Goal: Task Accomplishment & Management: Manage account settings

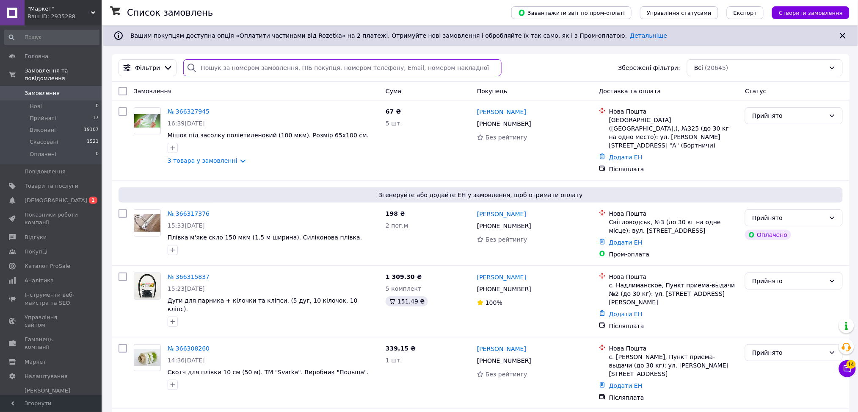
click at [276, 63] on input "search" at bounding box center [342, 67] width 318 height 17
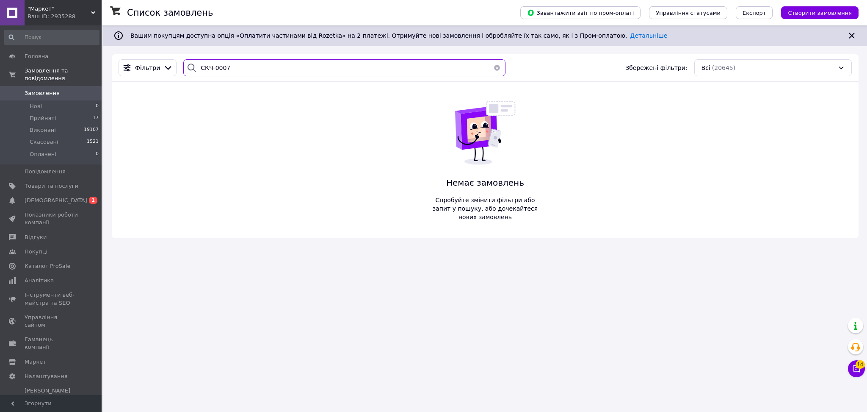
type input "СКЧ-0007"
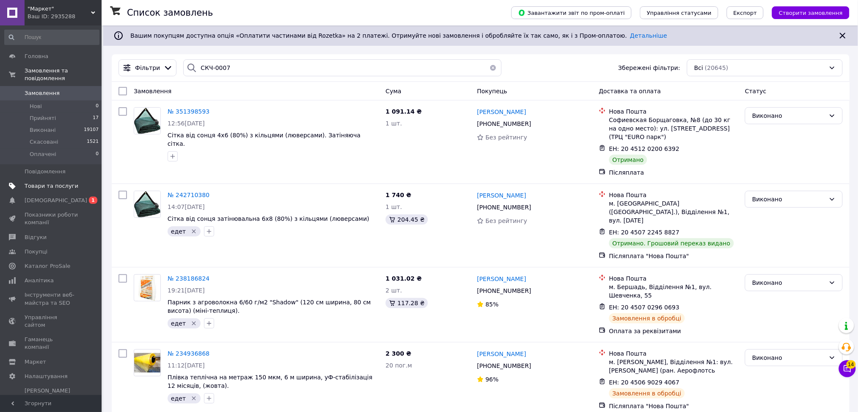
click at [61, 182] on span "Товари та послуги" at bounding box center [52, 186] width 54 height 8
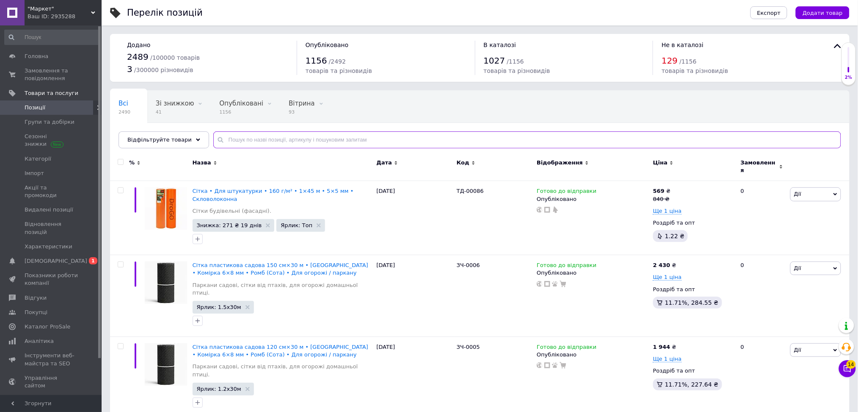
click at [252, 134] on input "text" at bounding box center [527, 139] width 628 height 17
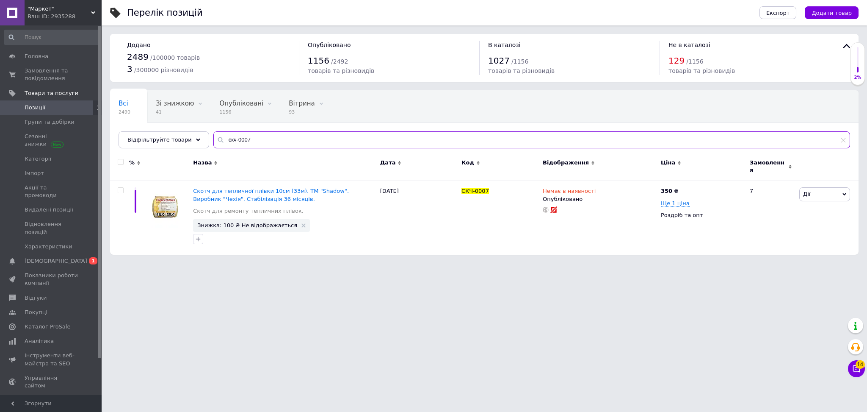
click at [245, 139] on input "скч-0007" at bounding box center [531, 139] width 637 height 17
paste input "ЗС-0002"
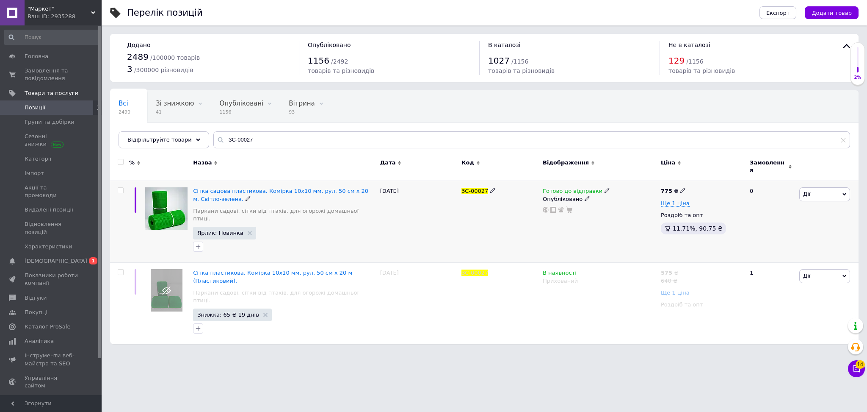
click at [605, 187] on span at bounding box center [608, 190] width 6 height 6
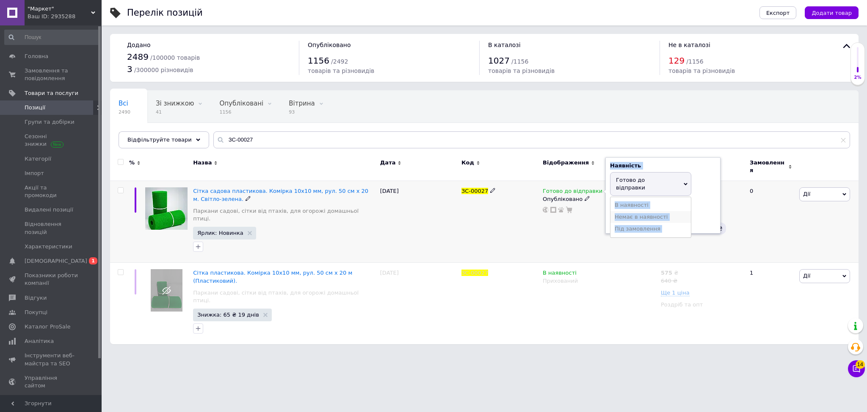
click at [620, 211] on li "Немає в наявності" at bounding box center [651, 217] width 80 height 12
click at [596, 233] on div "Готово до відправки Наявність Немає в наявності В наявності Під замовлення Гото…" at bounding box center [600, 222] width 118 height 82
click at [595, 234] on div "Готово до відправки Наявність Немає в наявності В наявності Під замовлення Гото…" at bounding box center [600, 222] width 118 height 82
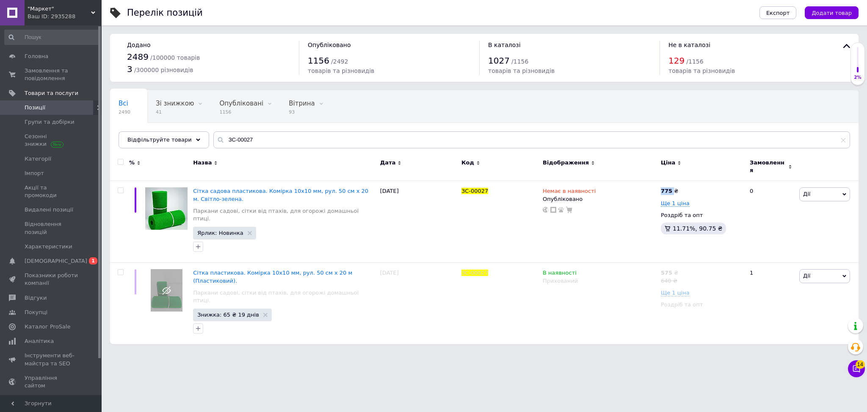
click at [247, 129] on div "Всі 2490 Зі знижкою 41 Видалити Редагувати Опубліковані 1156 Видалити Редагуват…" at bounding box center [484, 124] width 749 height 70
click at [258, 147] on input "ЗС-00027" at bounding box center [531, 139] width 637 height 17
type input "ЗС-00029"
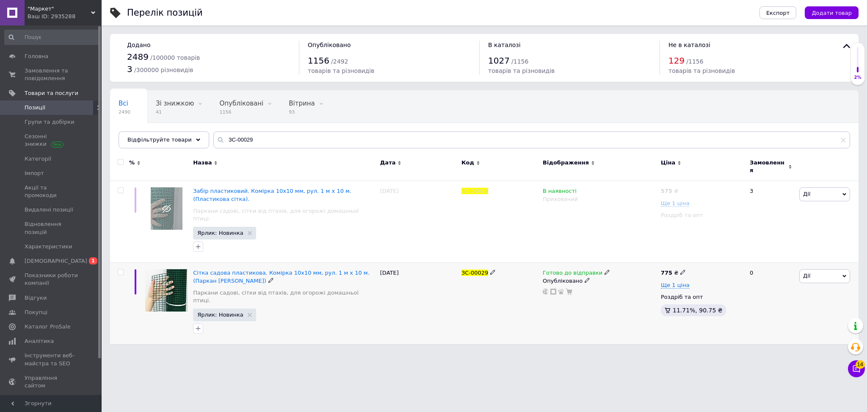
click at [605, 269] on icon at bounding box center [607, 271] width 5 height 5
click at [636, 293] on li "Немає в наявності" at bounding box center [651, 299] width 80 height 12
click at [526, 339] on html ""Маркет" Ваш ID: 2935288 Сайт "Маркет" Кабінет покупця Перевірити стан системи …" at bounding box center [433, 176] width 867 height 352
click at [86, 20] on div ""Маркет" Ваш ID: 2935288" at bounding box center [63, 12] width 77 height 25
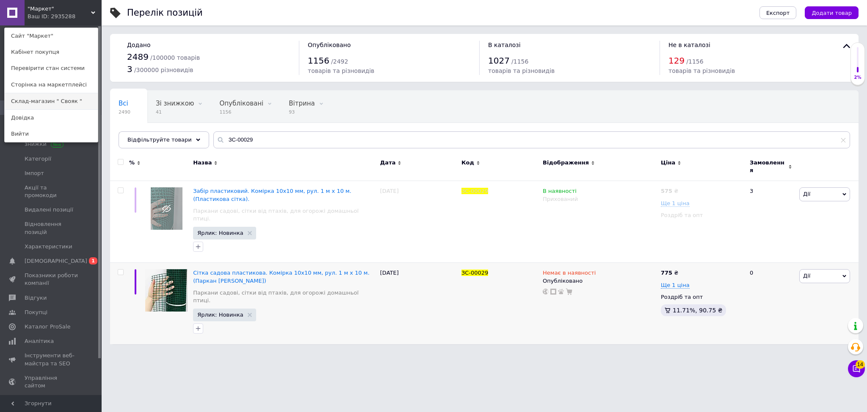
click at [65, 100] on link "Склад-магазин " Свояк "" at bounding box center [51, 101] width 93 height 16
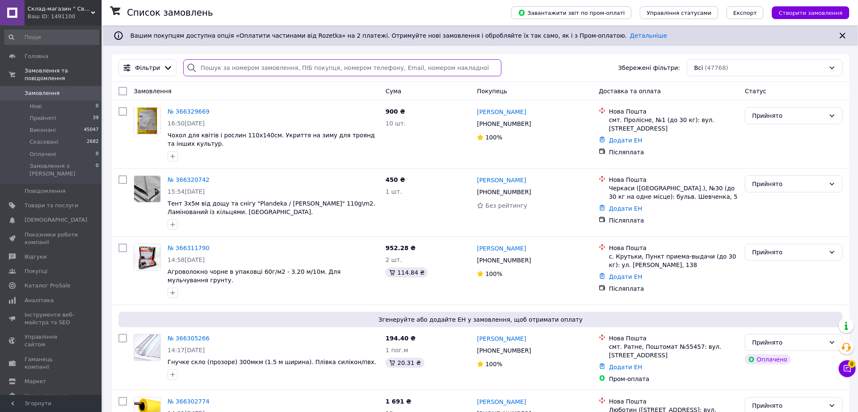
click at [291, 68] on input "search" at bounding box center [342, 67] width 318 height 17
paste input "ЗС-00027"
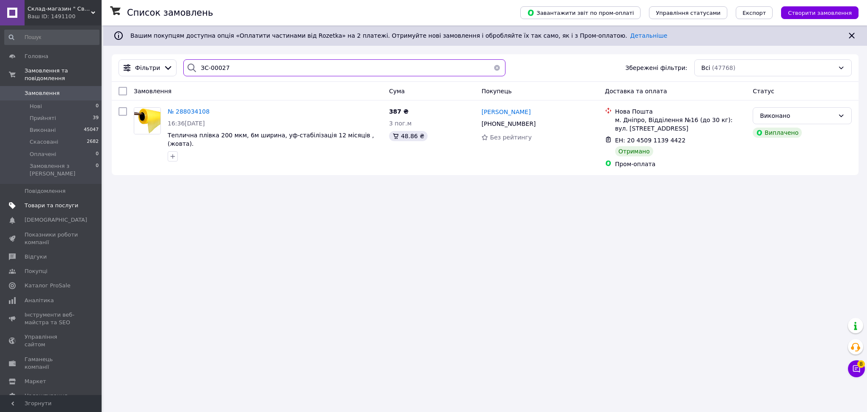
type input "ЗС-00027"
click at [72, 198] on link "Товари та послуги" at bounding box center [52, 205] width 104 height 14
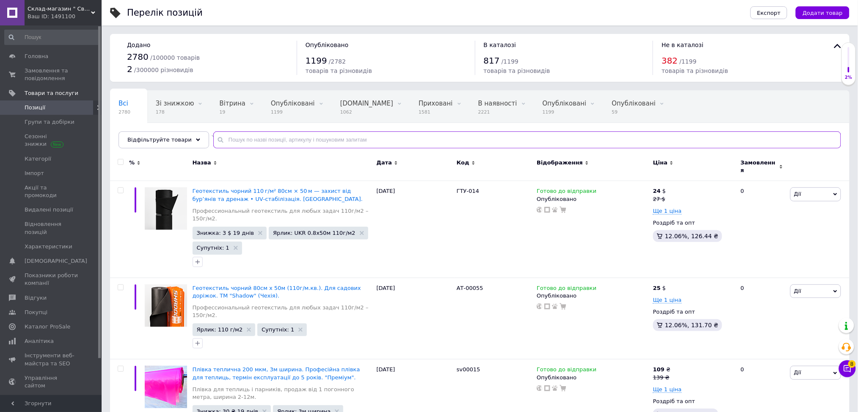
click at [244, 143] on input "text" at bounding box center [527, 139] width 628 height 17
paste input "ЗС-00027"
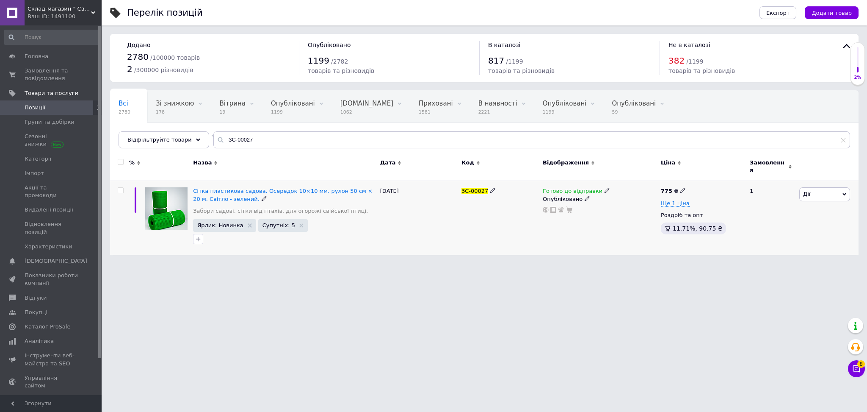
drag, startPoint x: 598, startPoint y: 182, endPoint x: 600, endPoint y: 187, distance: 5.4
click at [605, 188] on icon at bounding box center [607, 190] width 5 height 5
click at [638, 211] on li "Немає в наявності" at bounding box center [651, 217] width 80 height 12
click at [296, 138] on input "ЗС-00027" at bounding box center [531, 139] width 637 height 17
click at [605, 188] on icon at bounding box center [607, 190] width 5 height 5
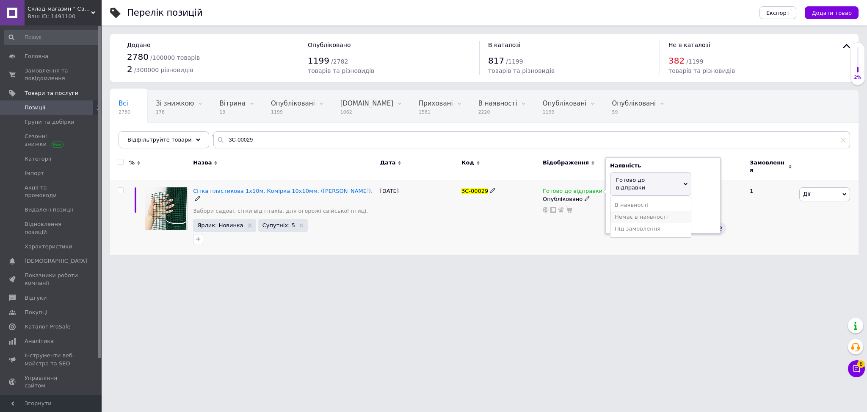
click at [622, 211] on li "Немає в наявності" at bounding box center [651, 217] width 80 height 12
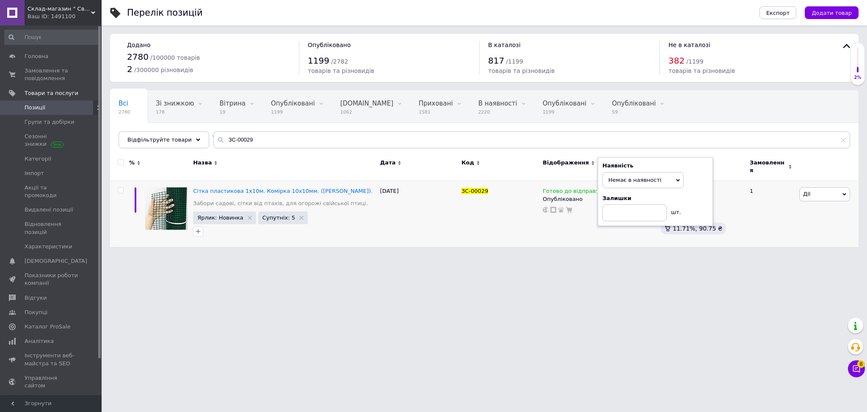
drag, startPoint x: 609, startPoint y: 261, endPoint x: 595, endPoint y: 337, distance: 77.4
click at [609, 255] on html "Склад-магазин " Свояк " Ваш ID: 1491100 Сайт Склад-магазин " Свояк " Кабінет по…" at bounding box center [433, 127] width 867 height 255
click at [250, 137] on input "ЗС-00029" at bounding box center [531, 139] width 637 height 17
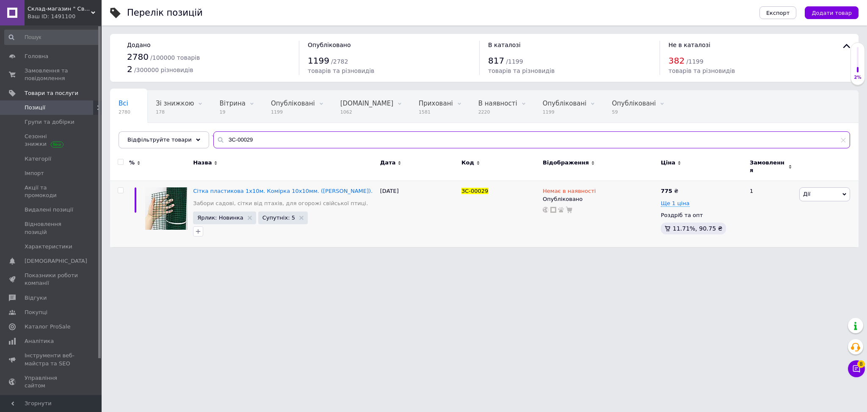
paste input "06"
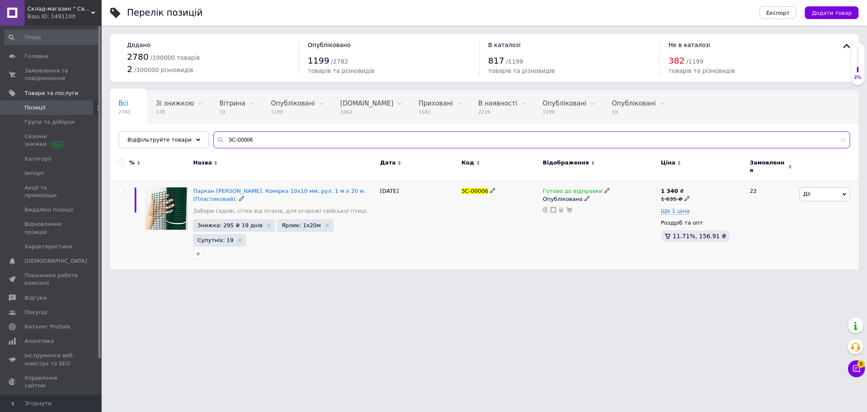
type input "ЗС-00006"
click at [605, 188] on icon at bounding box center [607, 190] width 5 height 5
click at [632, 211] on li "Немає в наявності" at bounding box center [651, 217] width 80 height 12
click at [570, 278] on html "Склад-магазин " Свояк " Ваш ID: 1491100 Сайт Склад-магазин " Свояк " Кабінет по…" at bounding box center [433, 139] width 867 height 278
click at [83, 13] on div "Ваш ID: 1491100" at bounding box center [65, 17] width 74 height 8
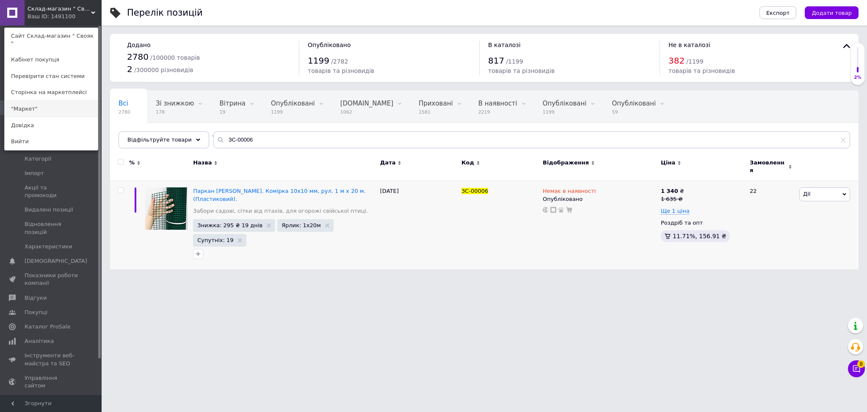
click at [62, 101] on link ""Маркет"" at bounding box center [51, 109] width 93 height 16
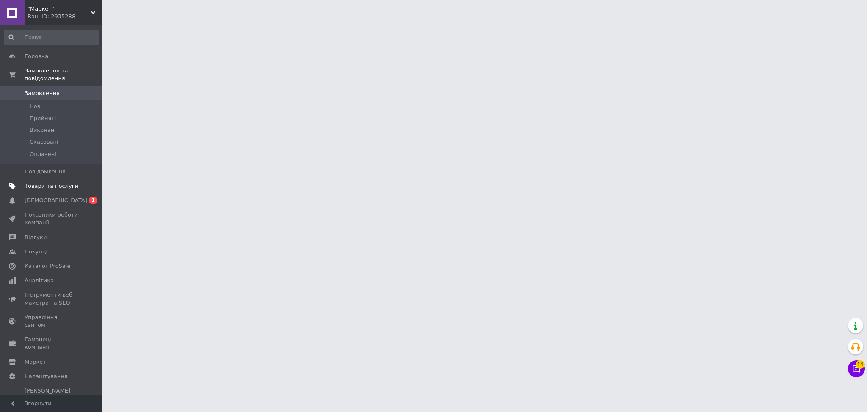
click at [56, 185] on link "Товари та послуги" at bounding box center [52, 186] width 104 height 14
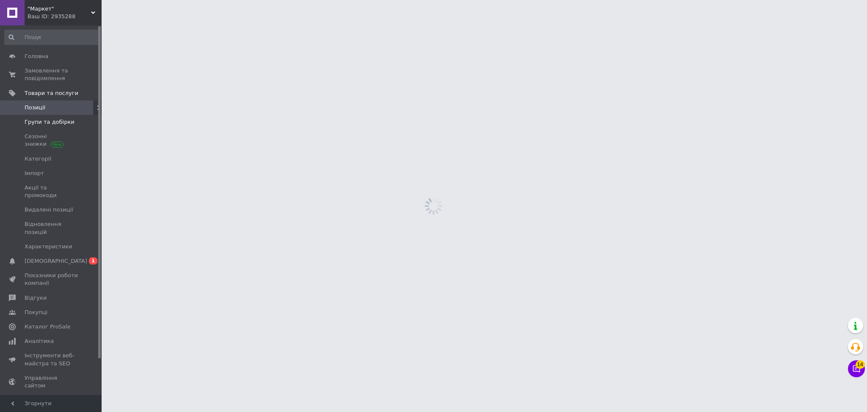
click at [56, 123] on span "Групи та добірки" at bounding box center [50, 122] width 50 height 8
click at [50, 102] on link "Позиції" at bounding box center [52, 107] width 104 height 14
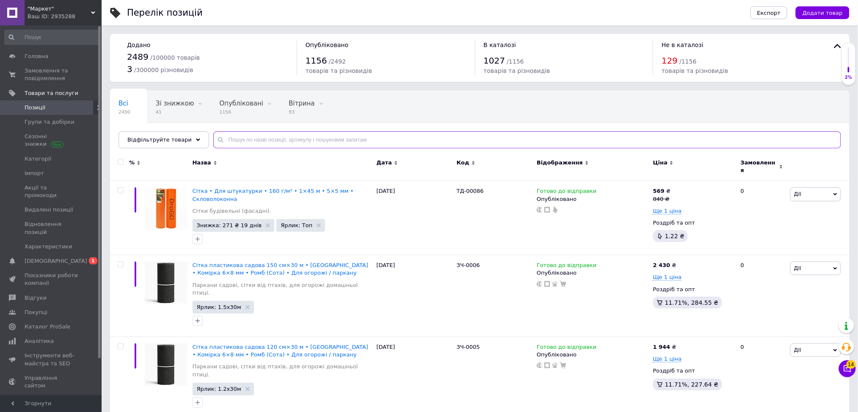
click at [288, 141] on input "text" at bounding box center [527, 139] width 628 height 17
paste input "ЗС-00006"
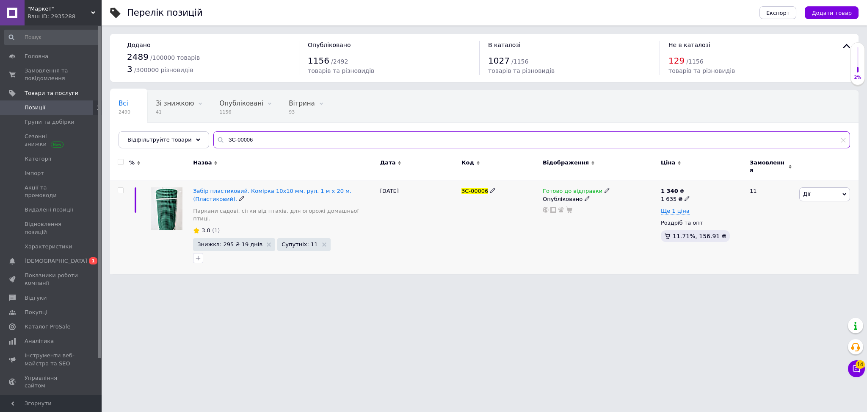
type input "ЗС-00006"
click at [595, 187] on div "Готово до відправки" at bounding box center [576, 191] width 67 height 8
click at [629, 211] on li "Немає в наявності" at bounding box center [651, 217] width 80 height 12
click at [618, 253] on div "Готово до відправки Наявність Немає в наявності В наявності Під замовлення Гото…" at bounding box center [600, 227] width 118 height 93
click at [595, 282] on html ""Маркет" Ваш ID: 2935288 Сайт "Маркет" Кабінет покупця Перевірити стан системи …" at bounding box center [433, 141] width 867 height 282
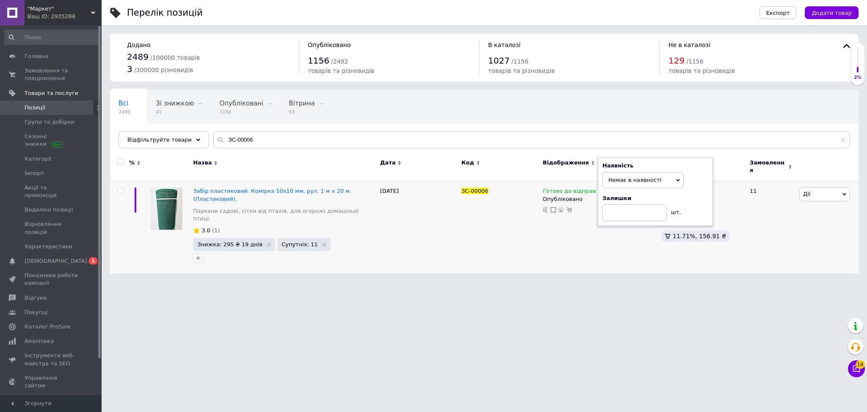
click at [595, 282] on html ""Маркет" Ваш ID: 2935288 Сайт "Маркет" Кабінет покупця Перевірити стан системи …" at bounding box center [433, 141] width 867 height 282
